Goal: Navigation & Orientation: Understand site structure

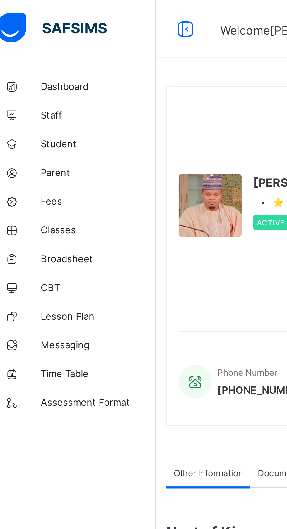
click at [36, 35] on span "Dashboard" at bounding box center [46, 35] width 47 height 5
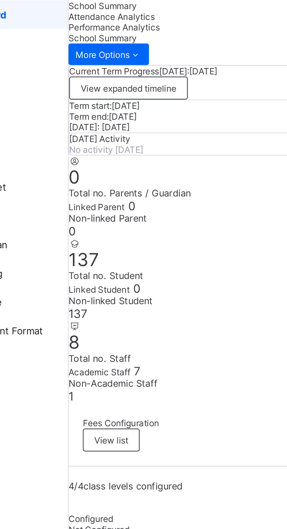
click at [105, 38] on span "Attendance Analytics" at bounding box center [87, 36] width 35 height 4
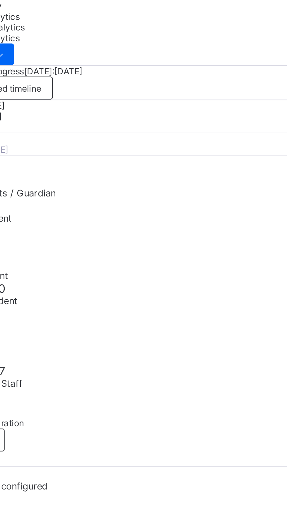
click at [108, 40] on span "Performance Analytics" at bounding box center [88, 40] width 37 height 4
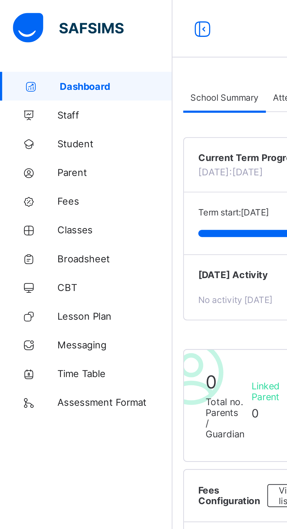
click at [35, 48] on span "Staff" at bounding box center [46, 47] width 47 height 5
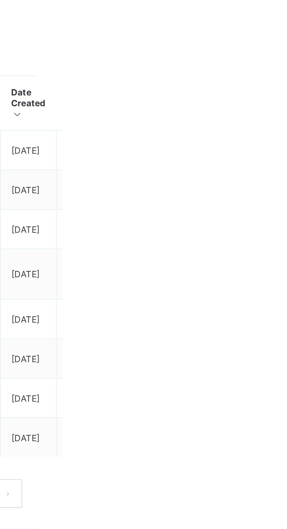
click at [0, 0] on ul "View Profile Edit Staff Reset Password Resend Activation Link Change Email Dele…" at bounding box center [0, 0] width 0 height 0
click at [287, 272] on html "Second Term / 2024-2025 Abubakar Abdulkadir Muhammad abubakarabdulkadir501@gmai…" at bounding box center [143, 264] width 287 height 529
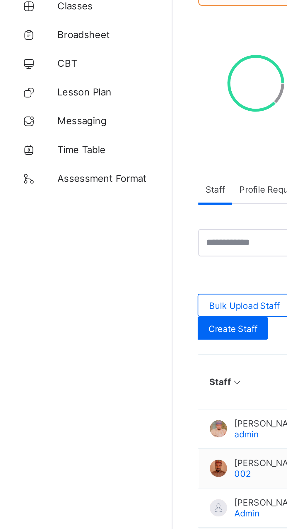
click at [42, 165] on span "Assessment Format" at bounding box center [46, 164] width 47 height 5
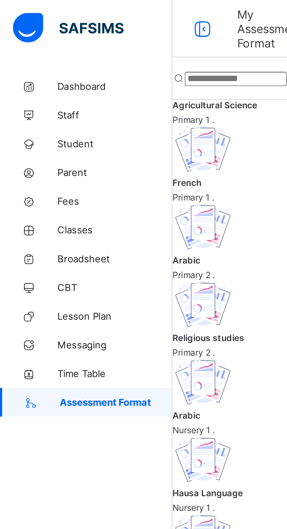
click at [44, 151] on span "Time Table" at bounding box center [46, 152] width 47 height 5
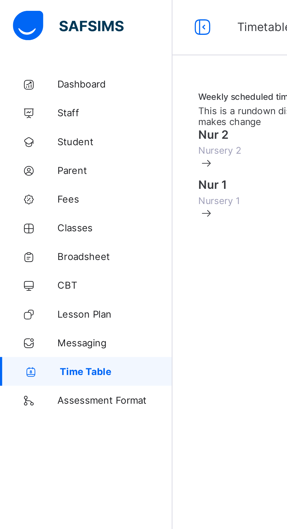
click at [41, 139] on span "Messaging" at bounding box center [46, 140] width 47 height 5
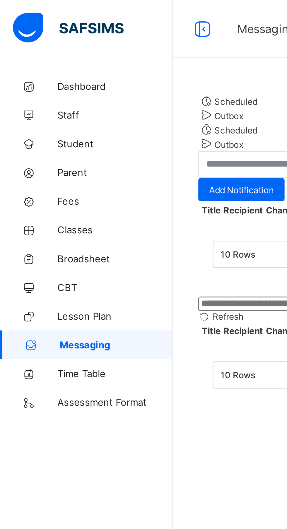
click at [45, 127] on span "Lesson Plan" at bounding box center [46, 129] width 47 height 5
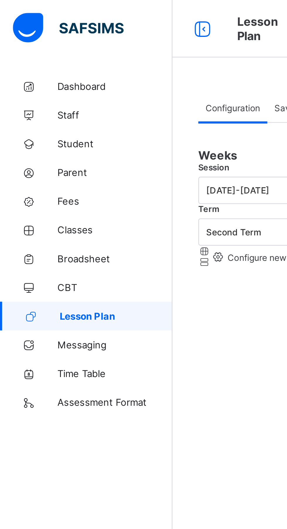
click at [35, 117] on span "CBT" at bounding box center [46, 117] width 47 height 5
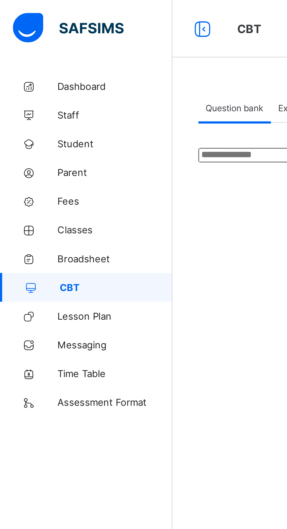
click at [43, 106] on span "Broadsheet" at bounding box center [46, 105] width 47 height 5
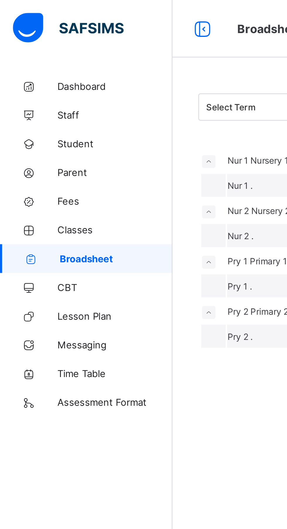
click at [37, 93] on span "Classes" at bounding box center [46, 93] width 47 height 5
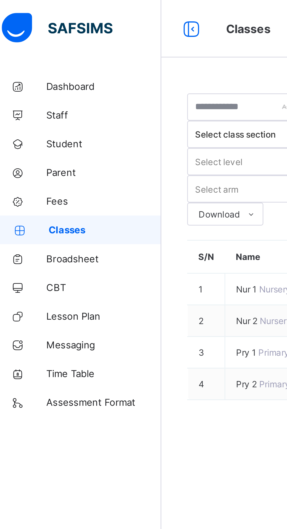
click at [42, 37] on span "Dashboard" at bounding box center [46, 35] width 47 height 5
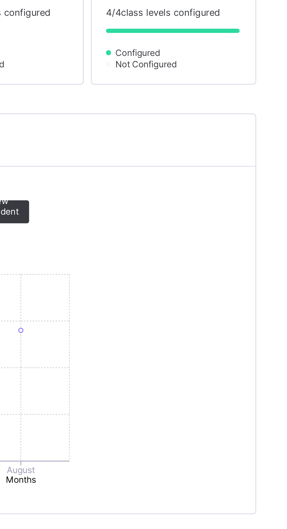
click at [263, 209] on span "View list" at bounding box center [260, 204] width 8 height 9
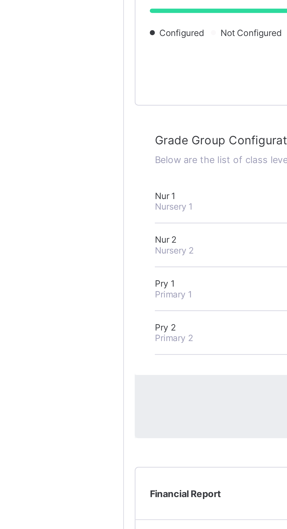
click at [109, 296] on div "× Grade Group Configuration Status Below are the list of class levels and their…" at bounding box center [204, 335] width 258 height 133
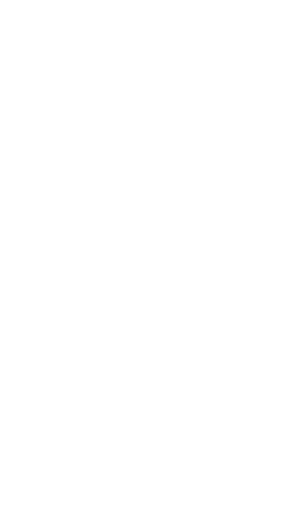
scroll to position [271, 0]
click at [122, 529] on span "View students" at bounding box center [119, 525] width 14 height 9
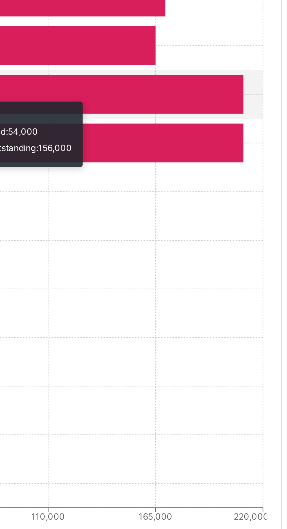
scroll to position [276, 0]
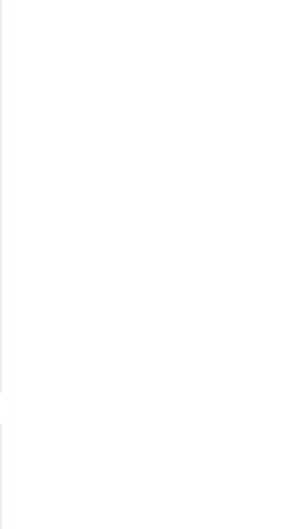
click at [165, 467] on span "Collapse" at bounding box center [159, 465] width 14 height 4
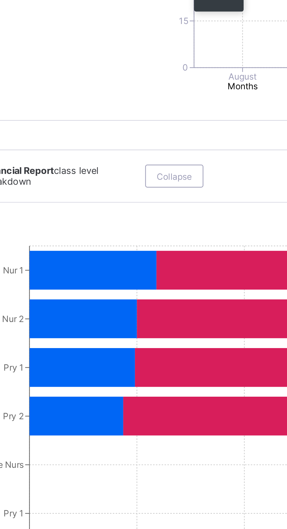
click at [184, 137] on span "View student list" at bounding box center [179, 130] width 12 height 13
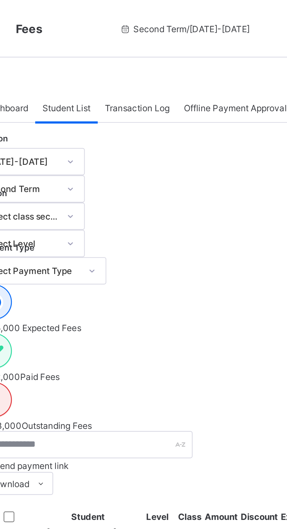
click at [154, 42] on span "Transaction Log" at bounding box center [146, 44] width 26 height 4
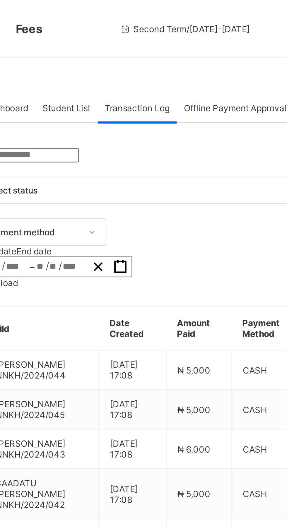
click at [181, 43] on span "Offline Payment Approval" at bounding box center [186, 44] width 42 height 4
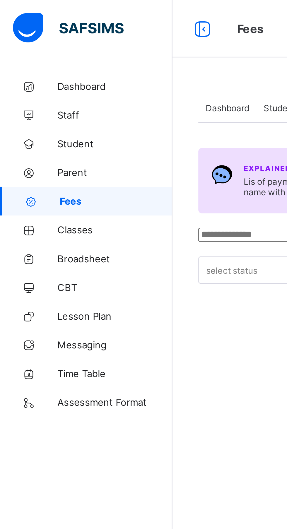
click at [96, 41] on div "Dashboard" at bounding box center [93, 44] width 24 height 12
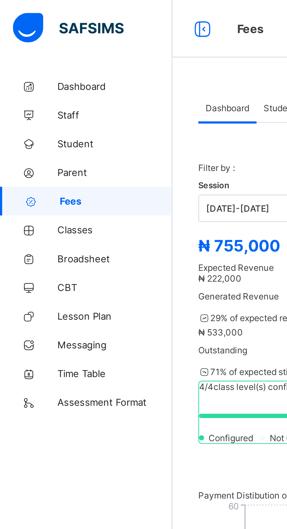
click at [40, 38] on link "Dashboard" at bounding box center [35, 35] width 70 height 12
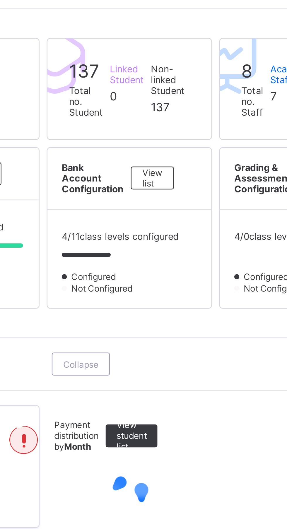
click at [172, 78] on div "Log me out Resume" at bounding box center [179, 67] width 100 height 21
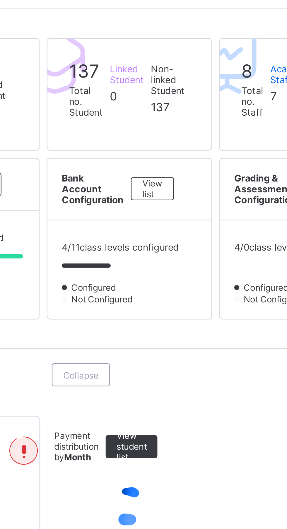
click at [219, 70] on span "Resume" at bounding box center [212, 67] width 13 height 4
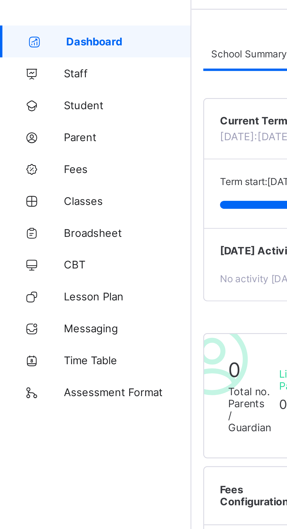
click at [62, 206] on div "Dashboard Staff Student Parent Fees Classes Broadsheet CBT Lesson Plan Messagin…" at bounding box center [35, 276] width 70 height 506
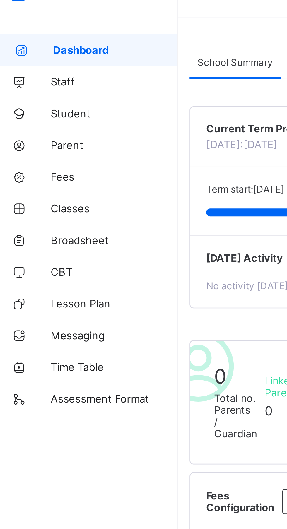
click at [92, 97] on div at bounding box center [178, 95] width 195 height 3
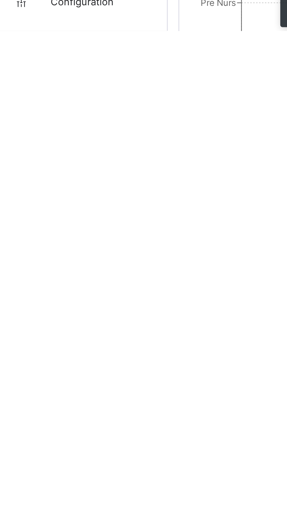
scroll to position [68, 0]
